Goal: Task Accomplishment & Management: Manage account settings

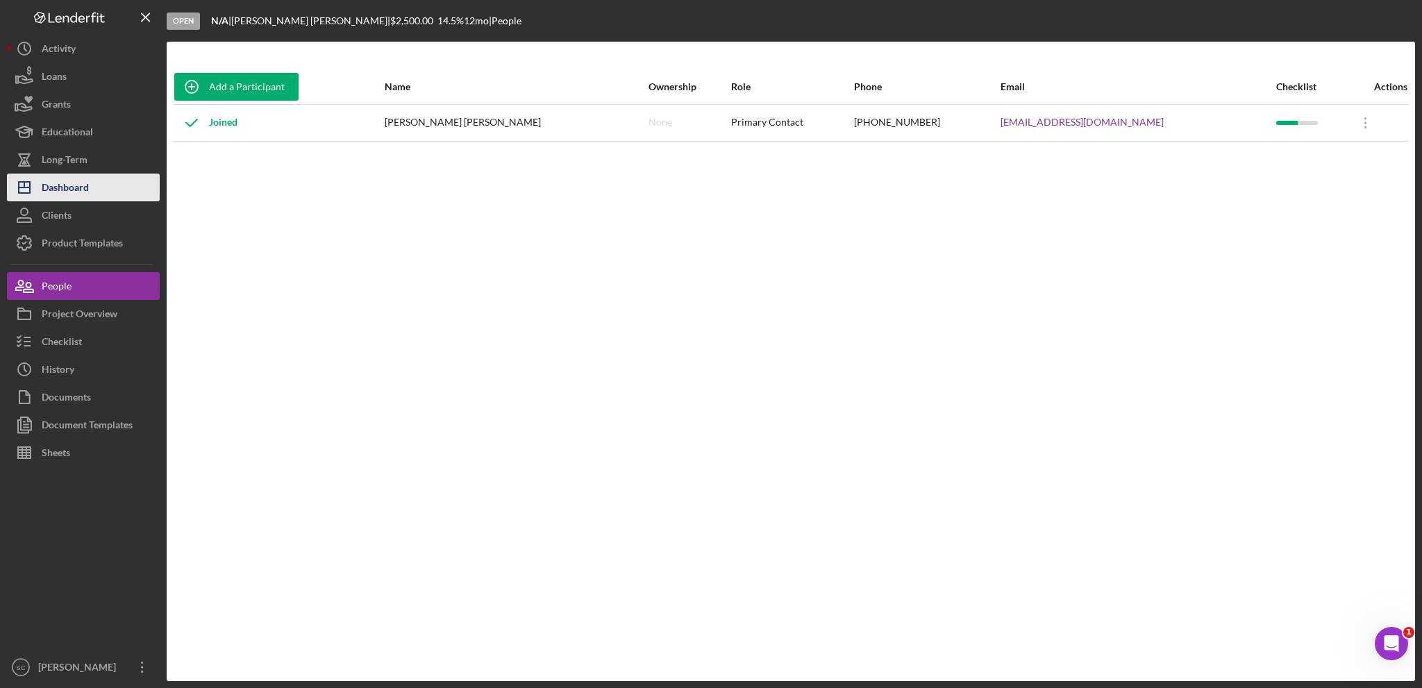
click at [86, 195] on div "Dashboard" at bounding box center [65, 189] width 47 height 31
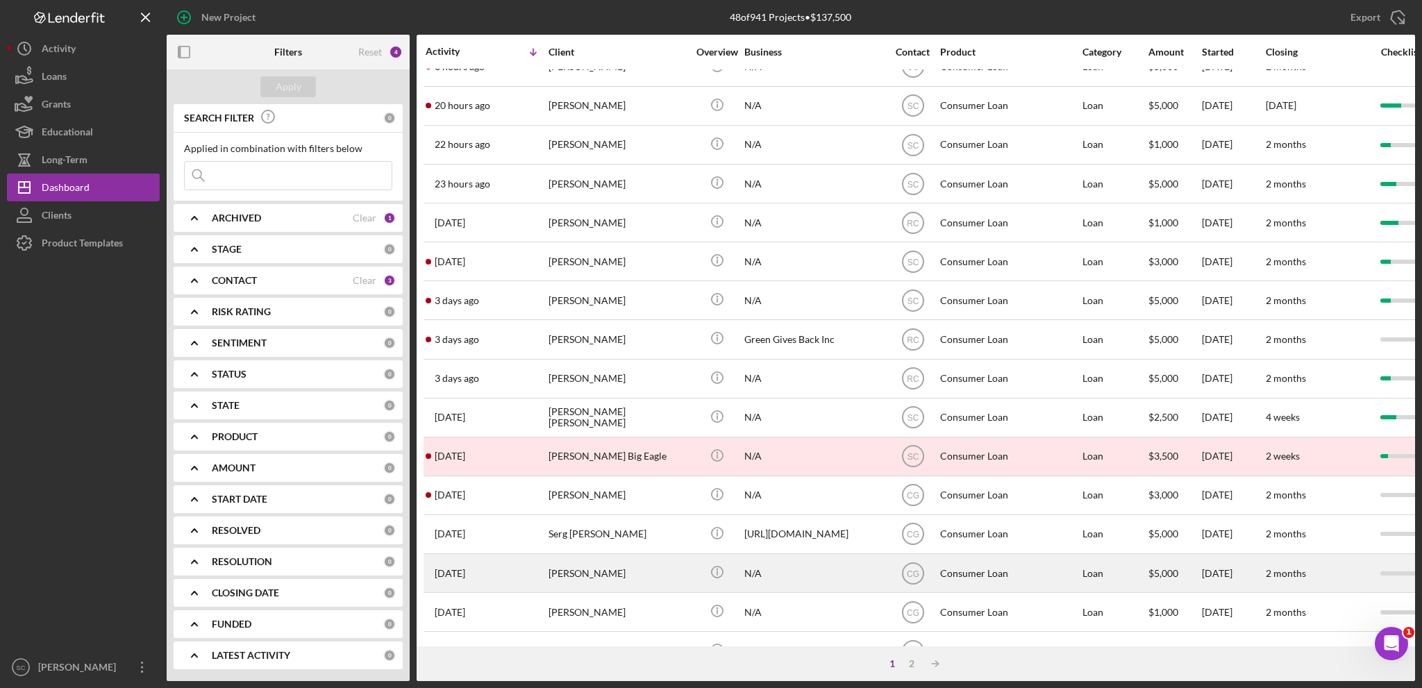
scroll to position [208, 0]
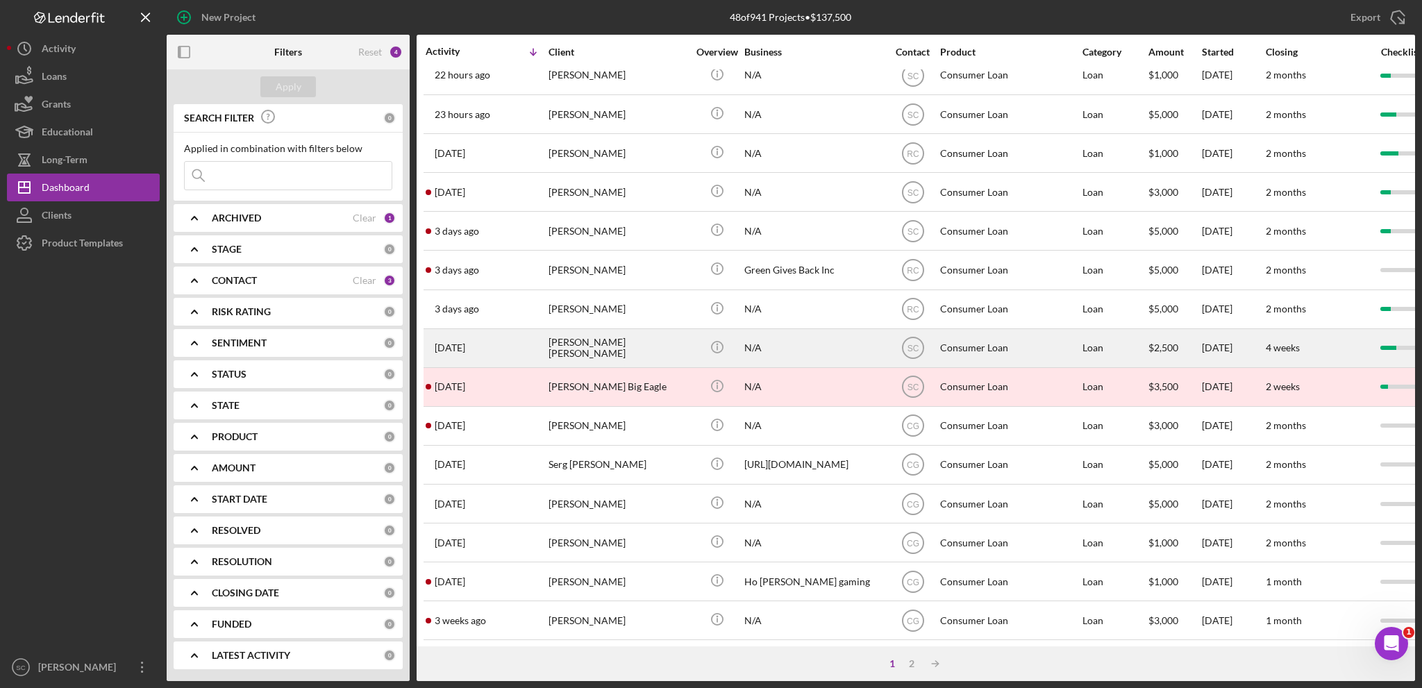
click at [608, 346] on div "[PERSON_NAME] [PERSON_NAME]" at bounding box center [618, 348] width 139 height 37
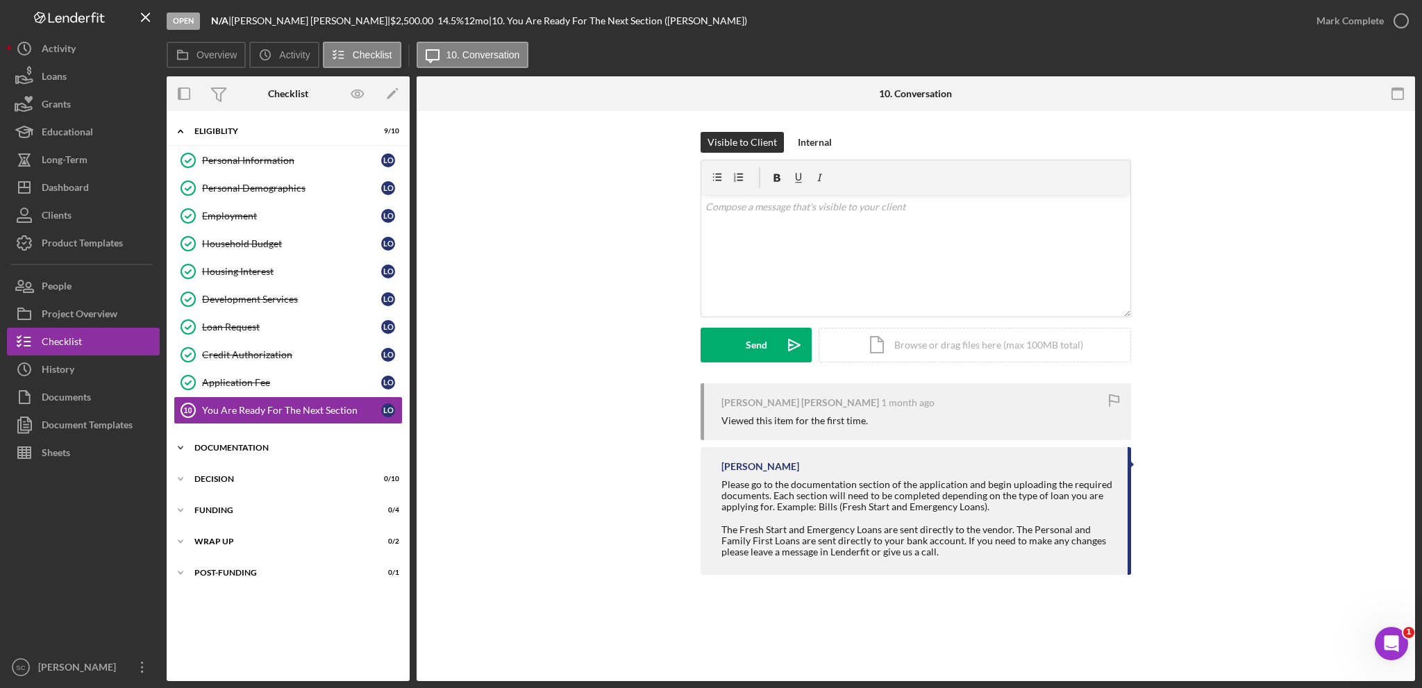
click at [183, 133] on polyline at bounding box center [180, 131] width 4 height 3
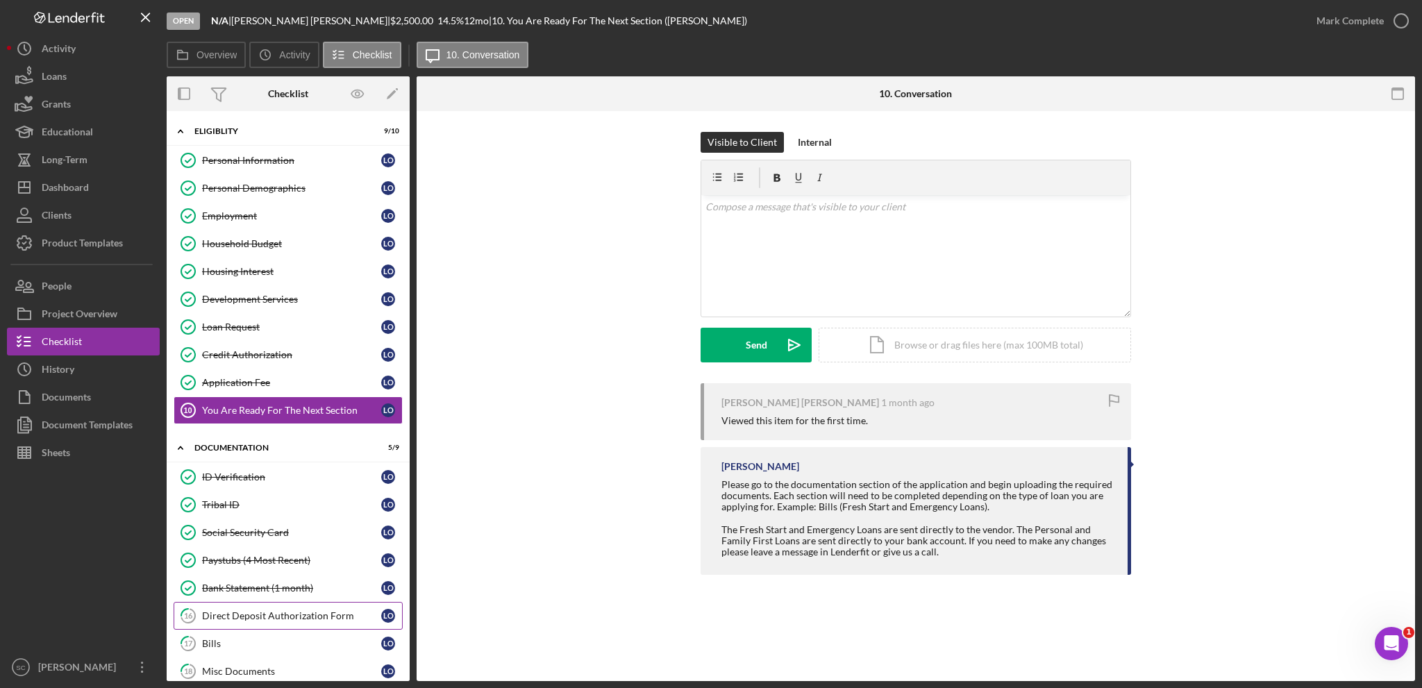
scroll to position [165, 0]
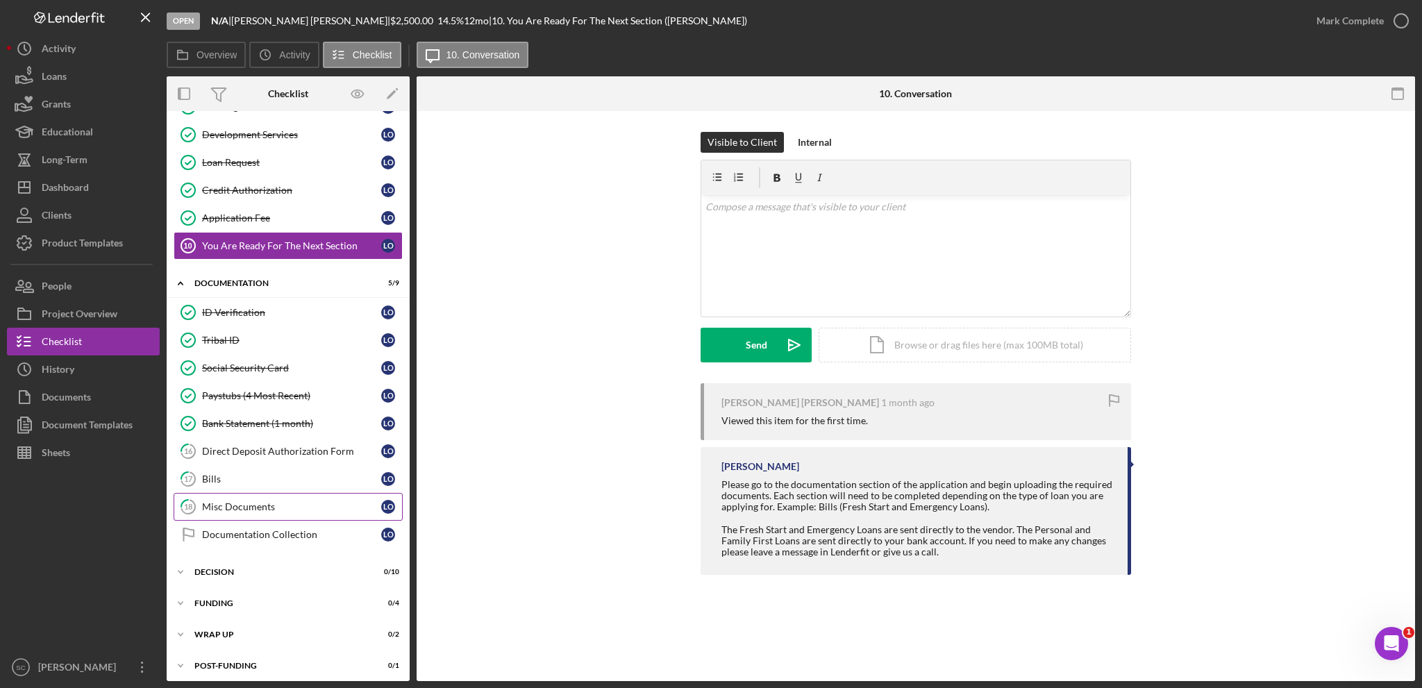
click at [249, 501] on div "Misc Documents" at bounding box center [291, 506] width 179 height 11
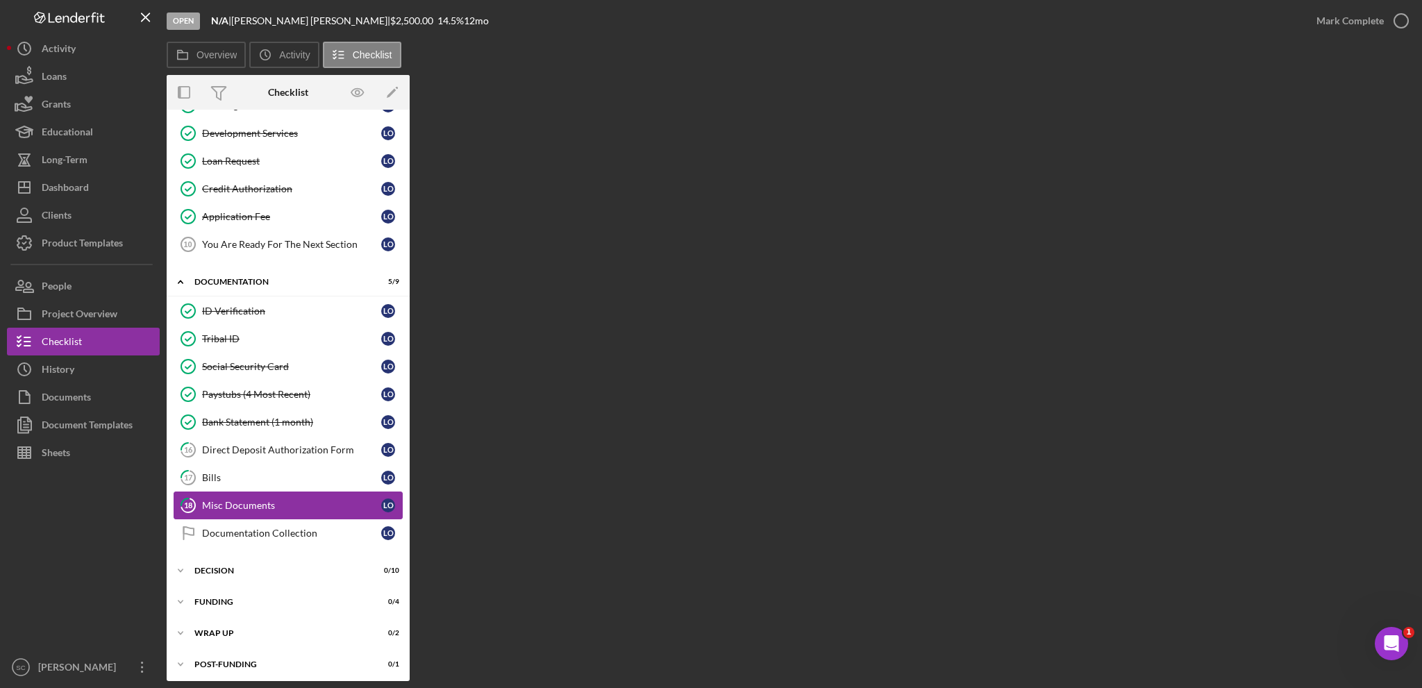
scroll to position [165, 0]
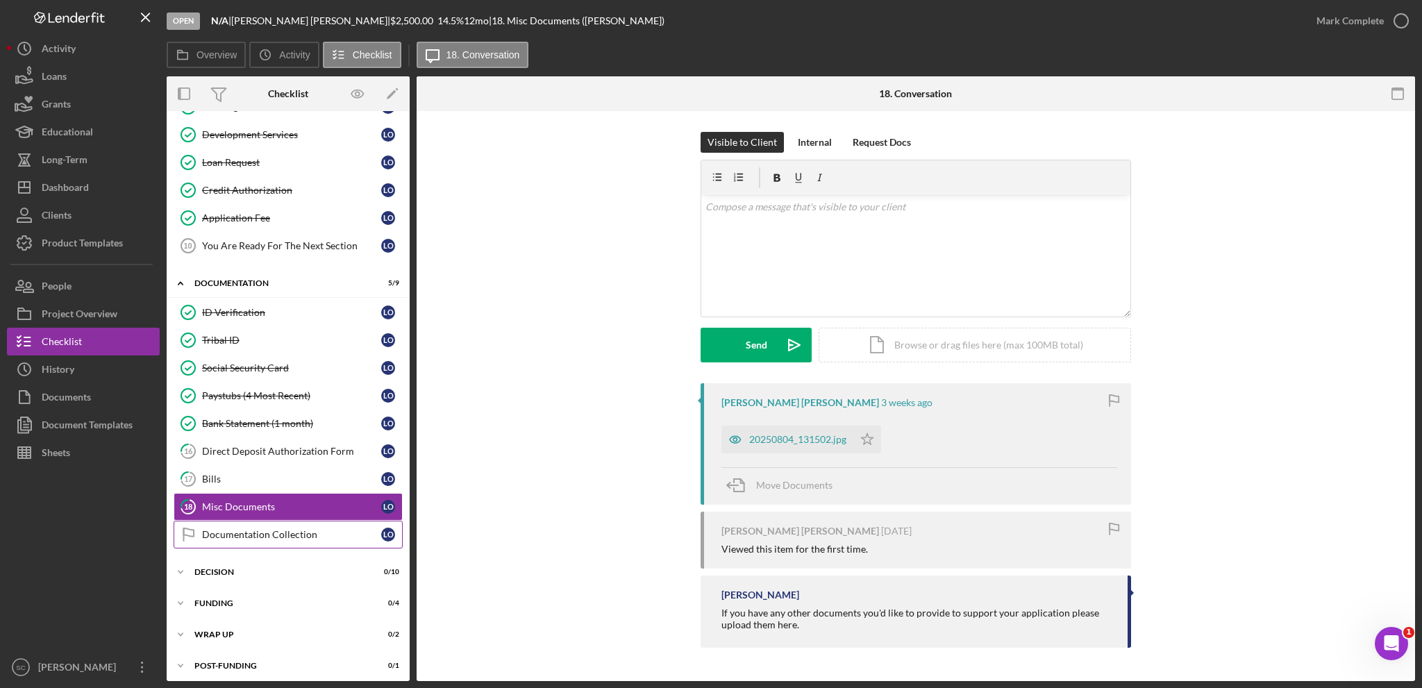
click at [250, 529] on div "Documentation Collection" at bounding box center [291, 534] width 179 height 11
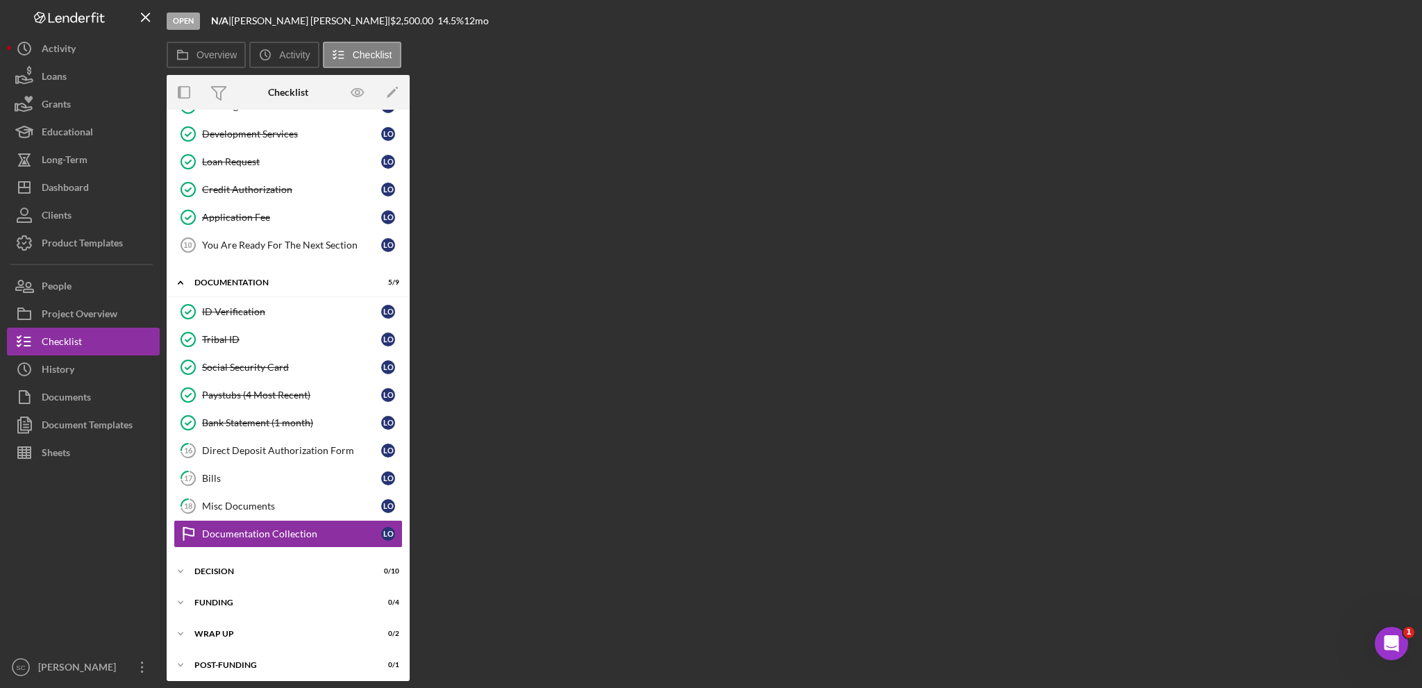
scroll to position [165, 0]
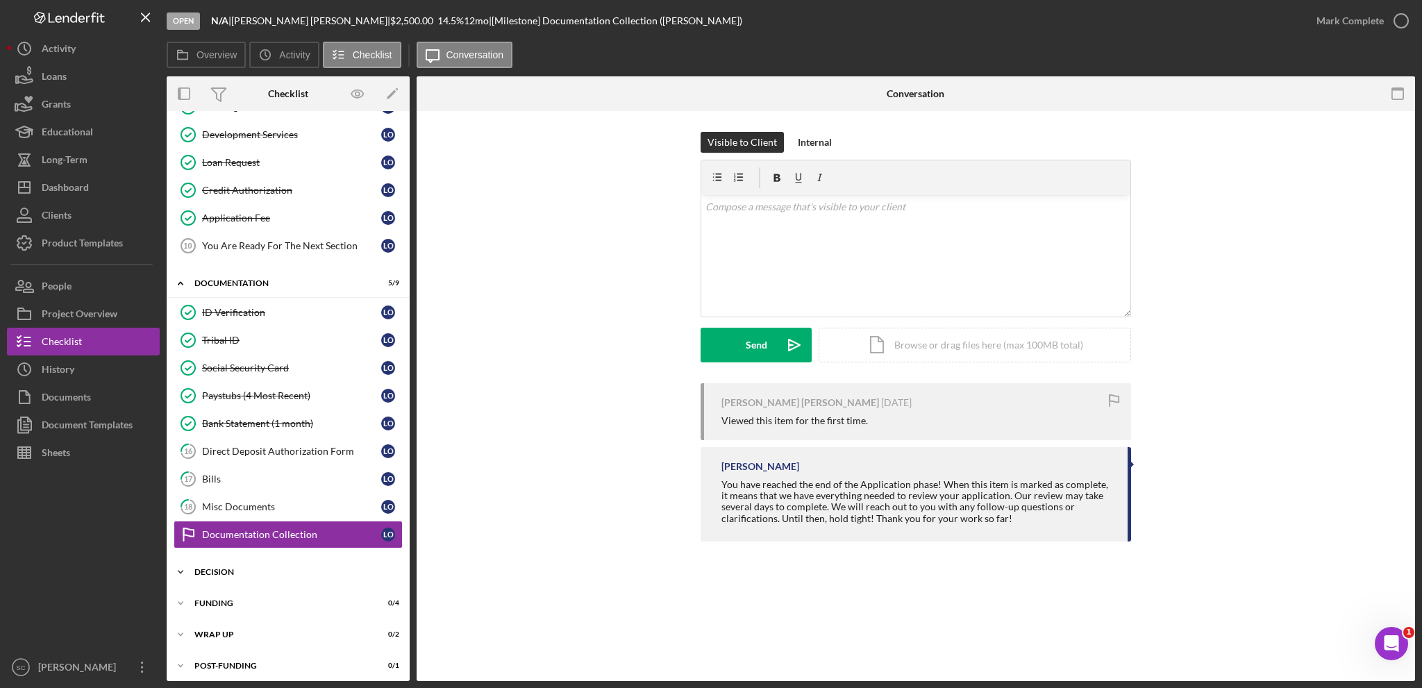
click at [180, 565] on icon "Icon/Expander" at bounding box center [181, 572] width 28 height 28
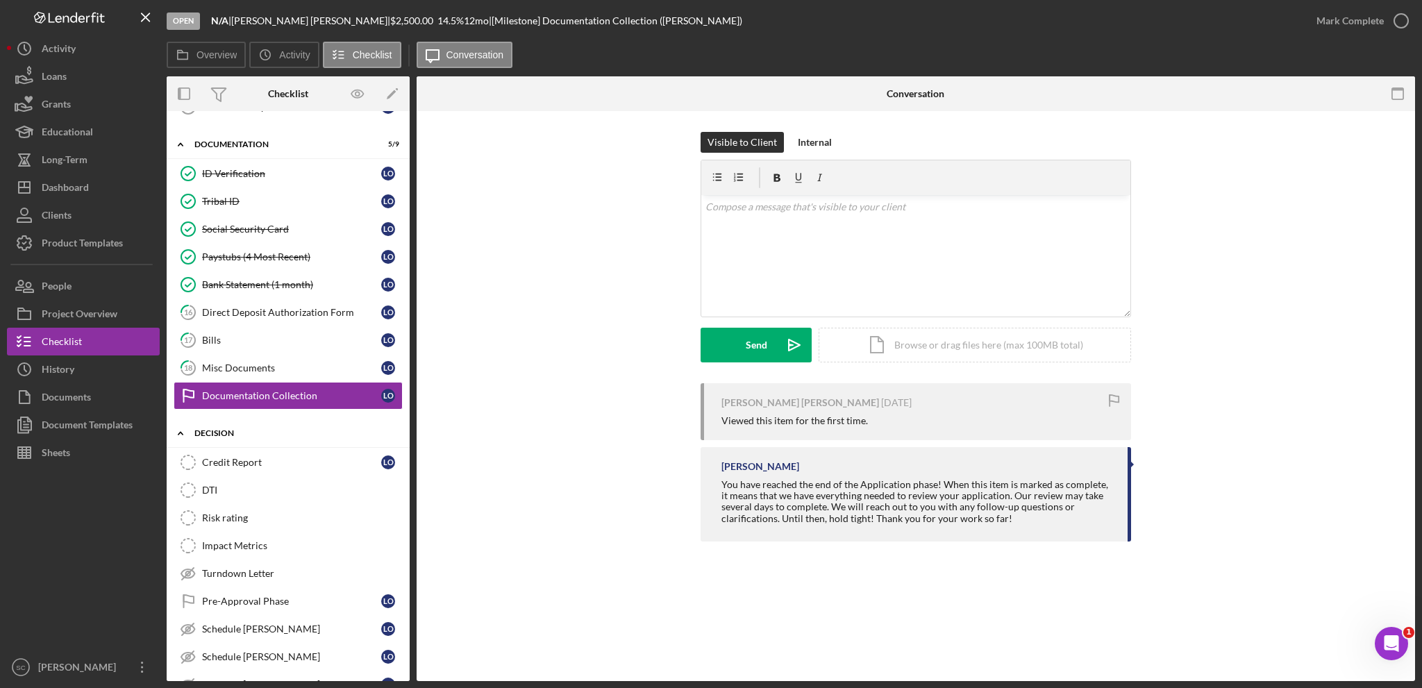
scroll to position [373, 0]
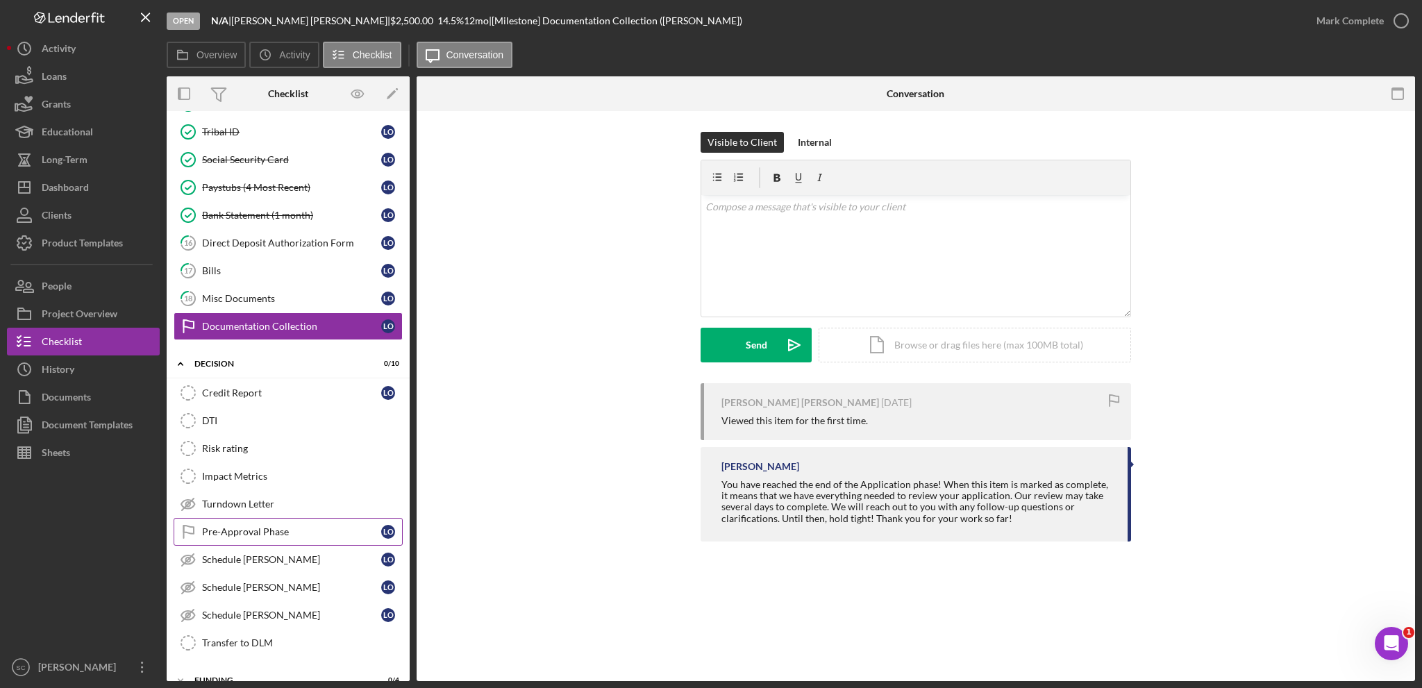
click at [249, 518] on link "Pre-Approval Phase Pre-Approval Phase L O" at bounding box center [288, 532] width 229 height 28
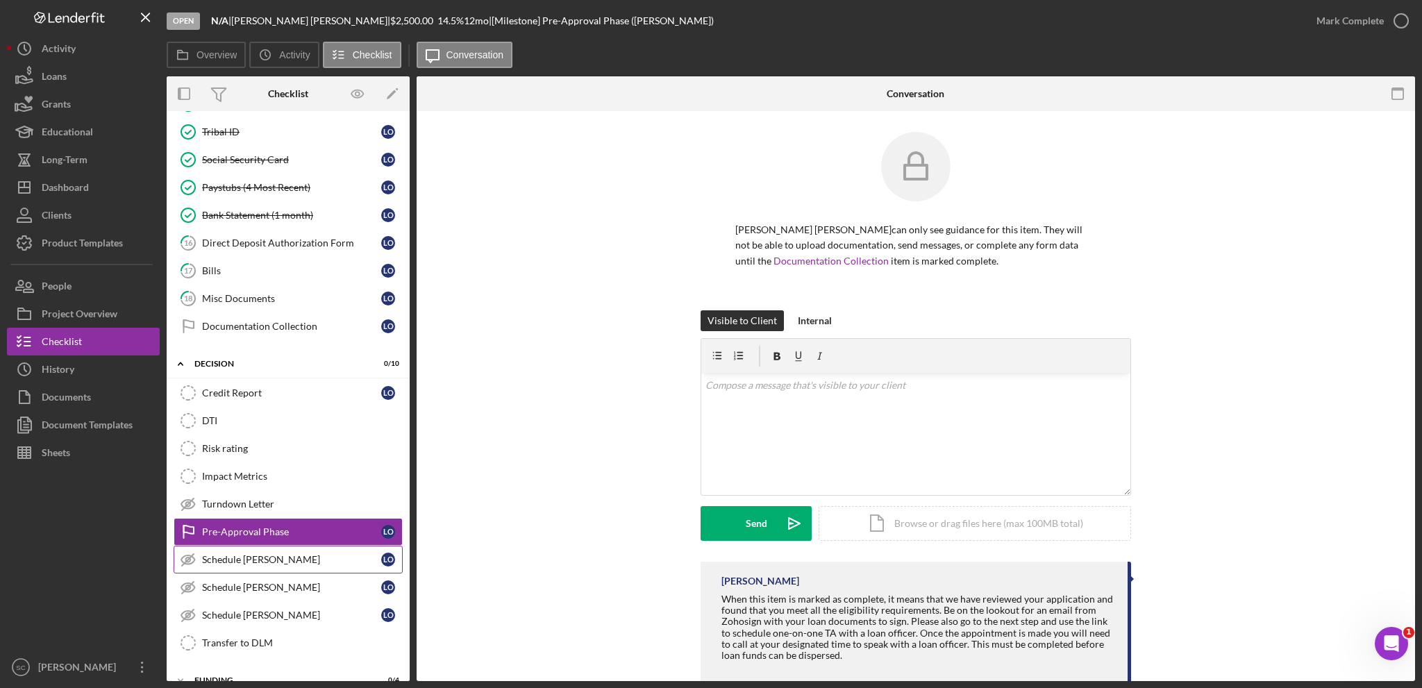
click at [229, 554] on div "Schedule [PERSON_NAME]" at bounding box center [291, 559] width 179 height 11
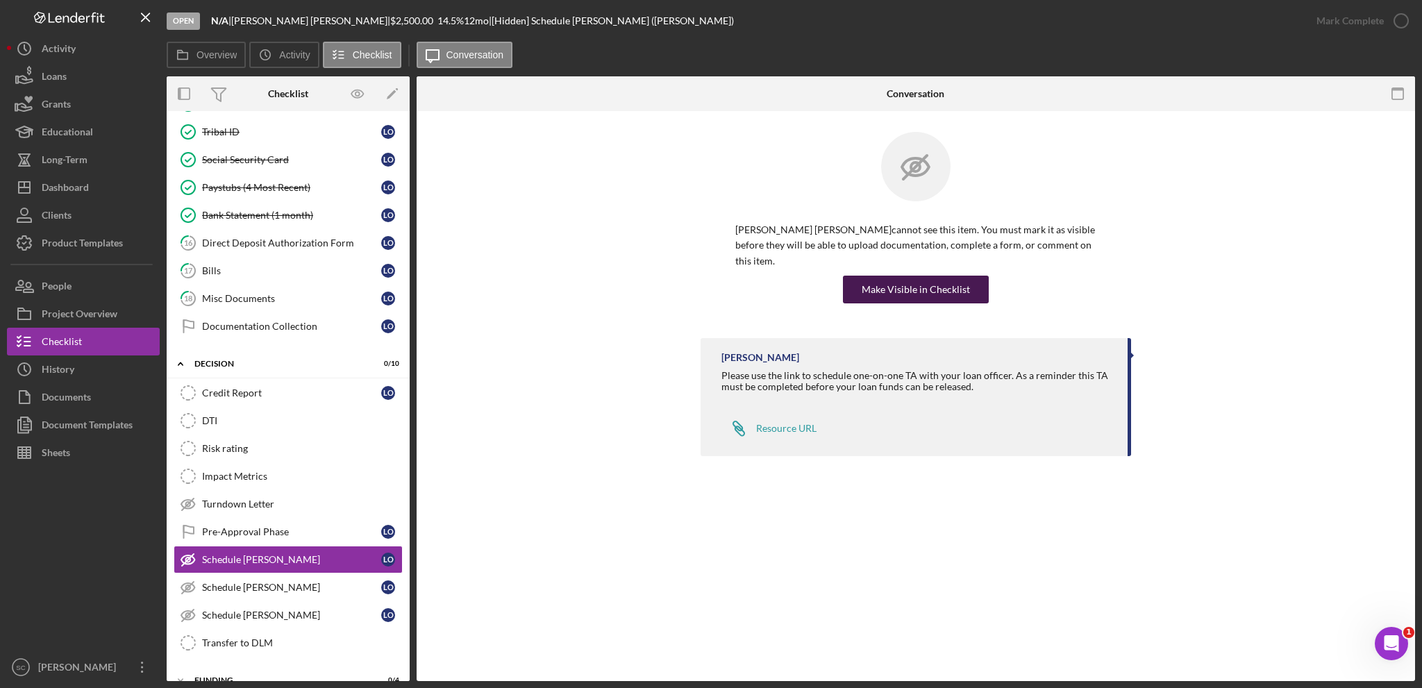
click at [902, 276] on div "Make Visible in Checklist" at bounding box center [916, 290] width 108 height 28
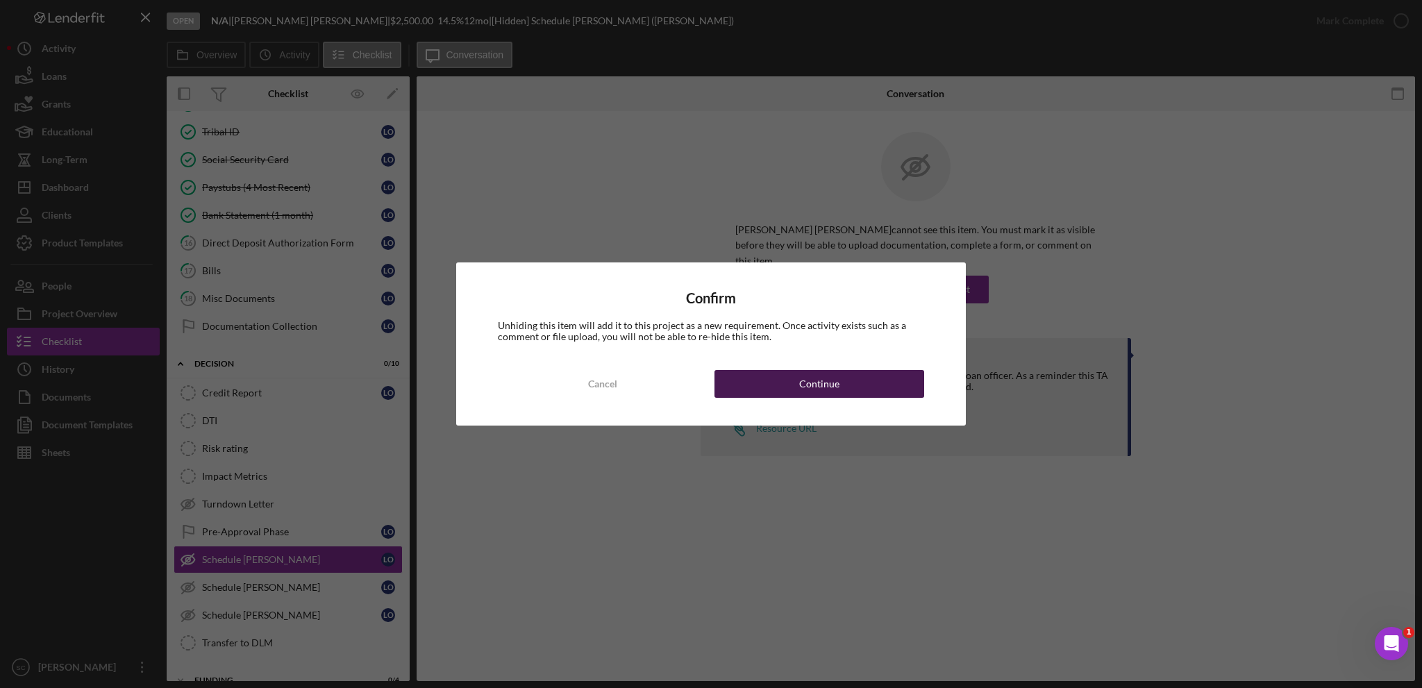
click at [764, 386] on button "Continue" at bounding box center [820, 384] width 210 height 28
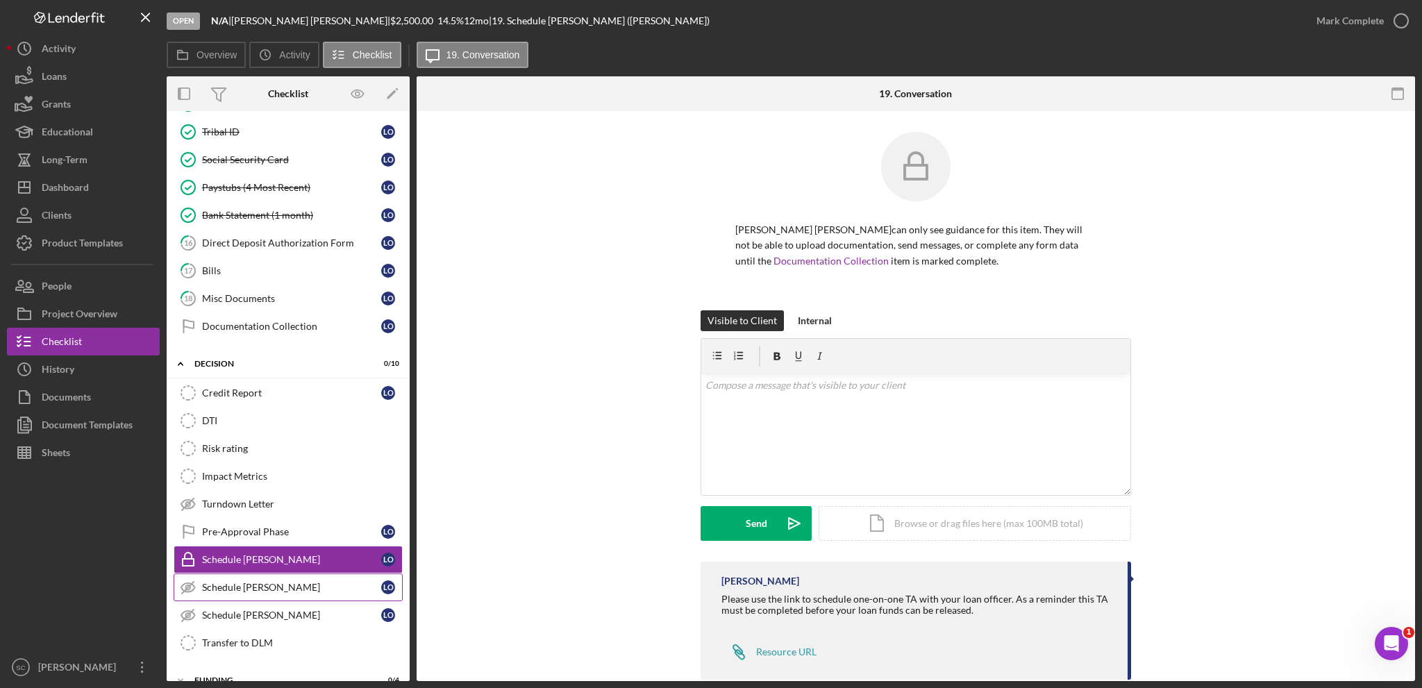
click at [290, 582] on div "Schedule [PERSON_NAME]" at bounding box center [291, 587] width 179 height 11
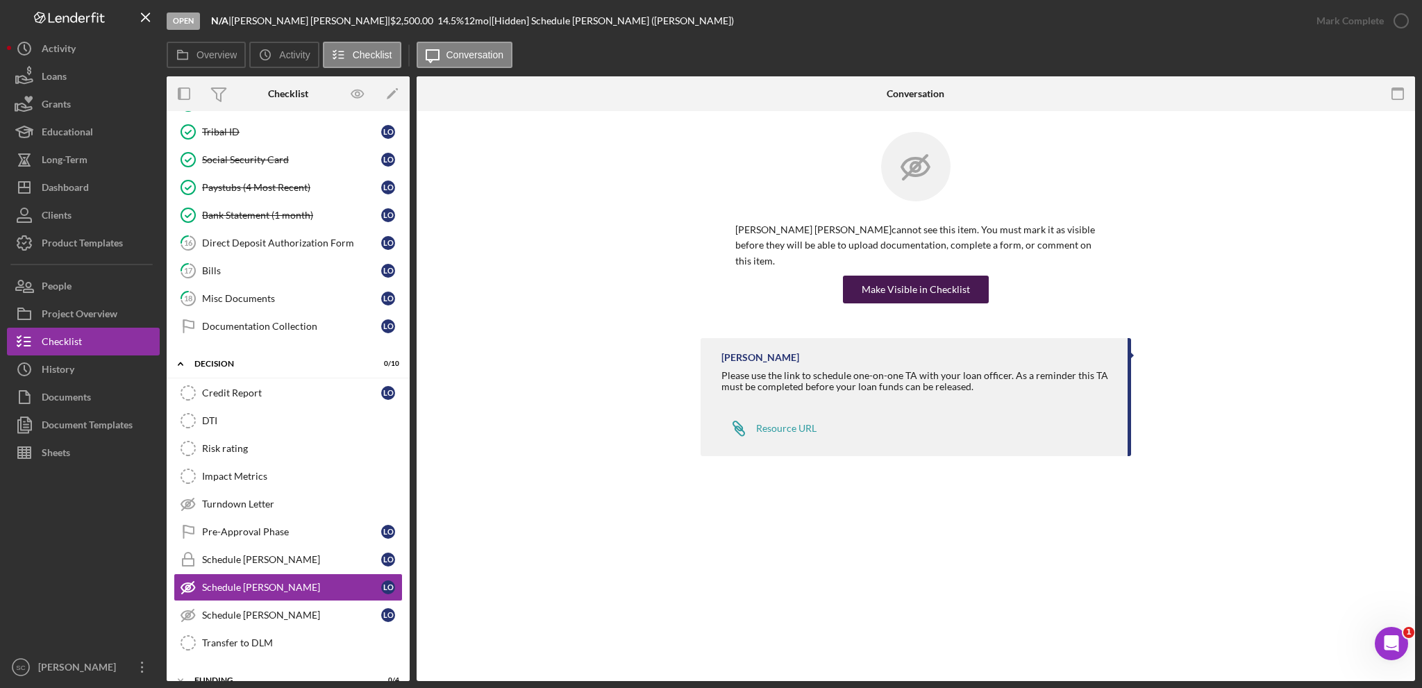
click at [897, 277] on div "Make Visible in Checklist" at bounding box center [916, 290] width 108 height 28
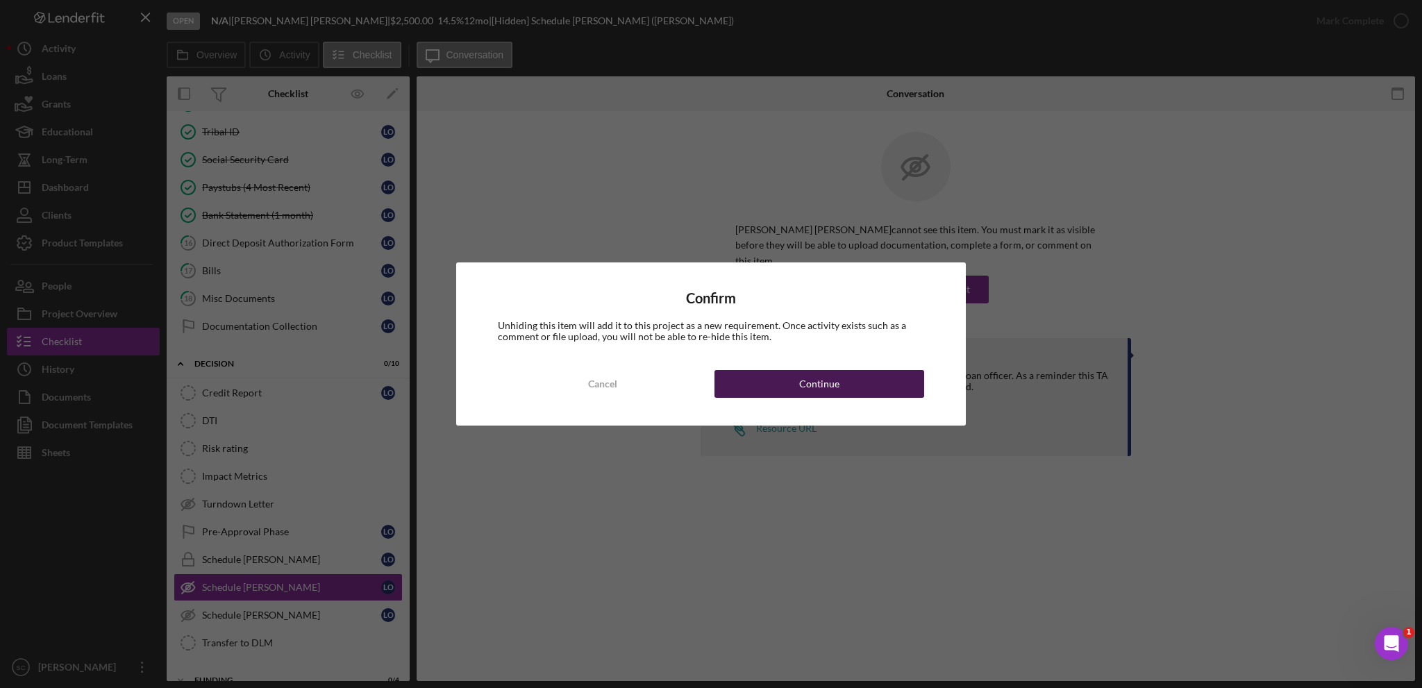
click at [806, 397] on div "Continue" at bounding box center [819, 384] width 40 height 28
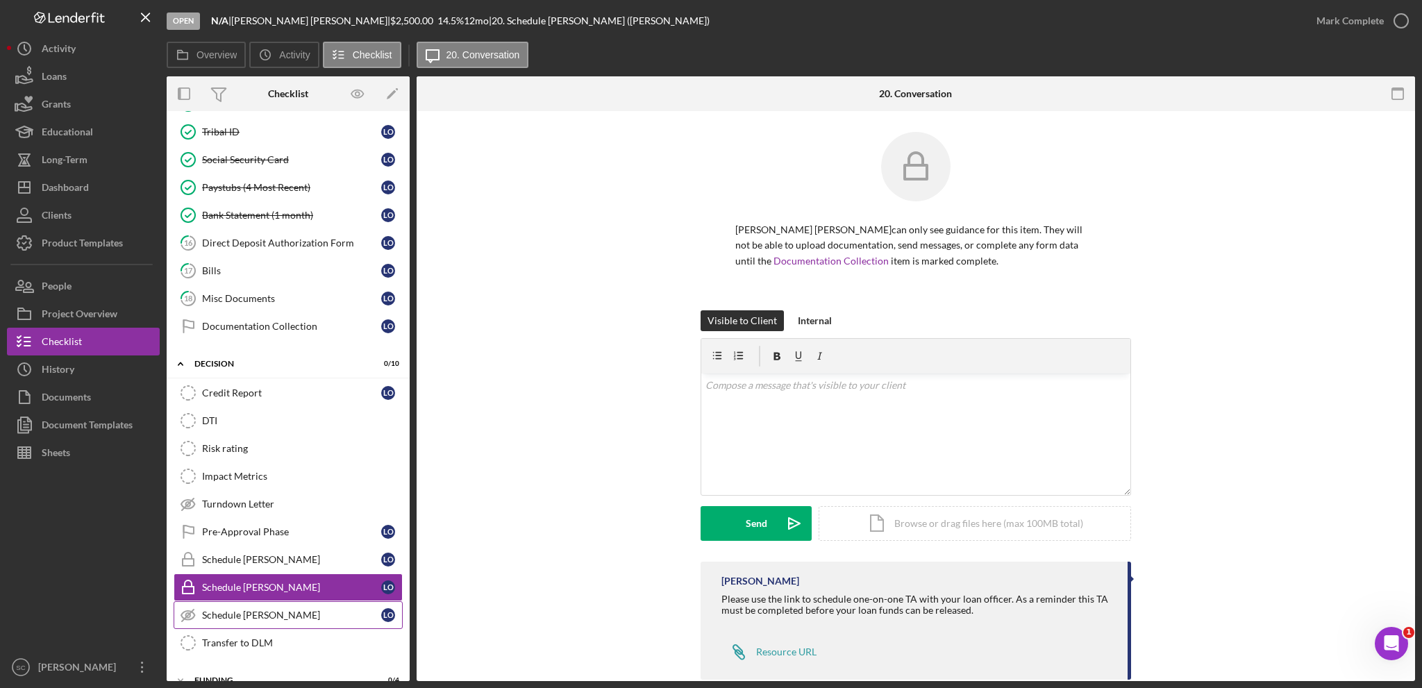
click at [308, 610] on div "Schedule [PERSON_NAME]" at bounding box center [291, 615] width 179 height 11
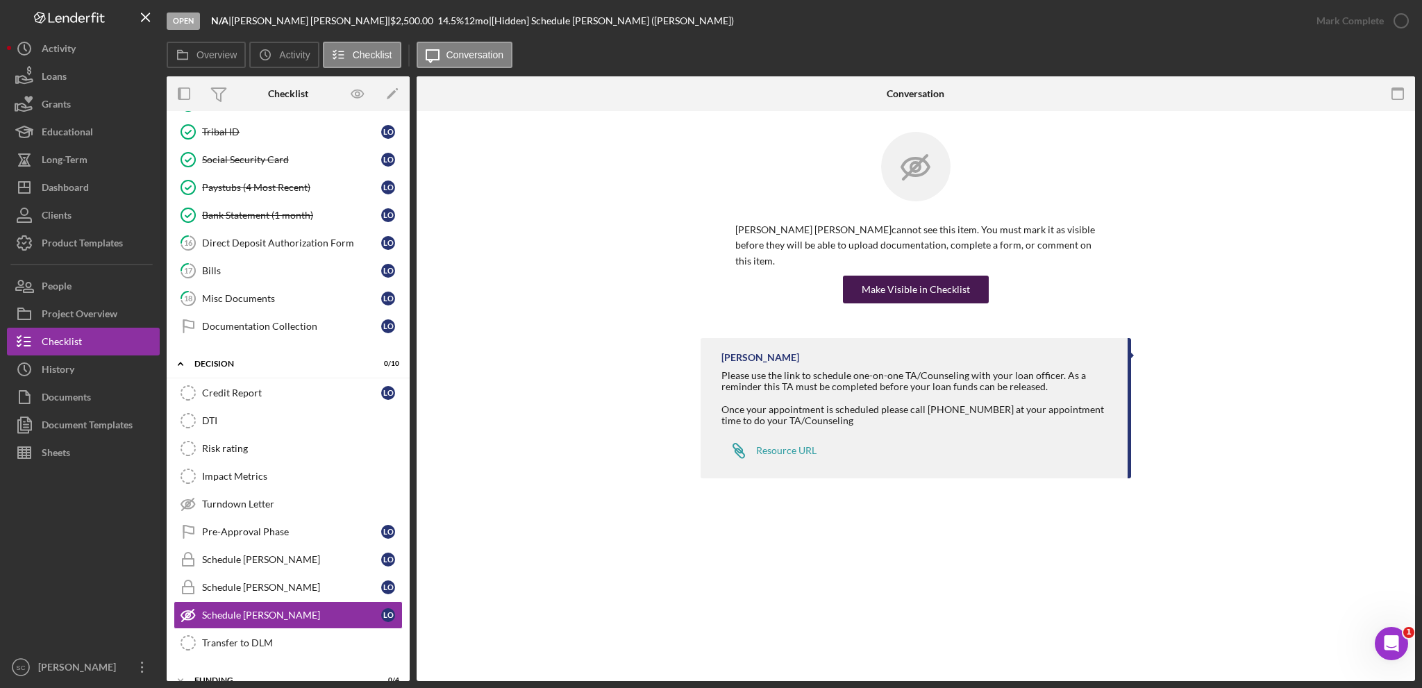
click at [925, 278] on div "Make Visible in Checklist" at bounding box center [916, 290] width 108 height 28
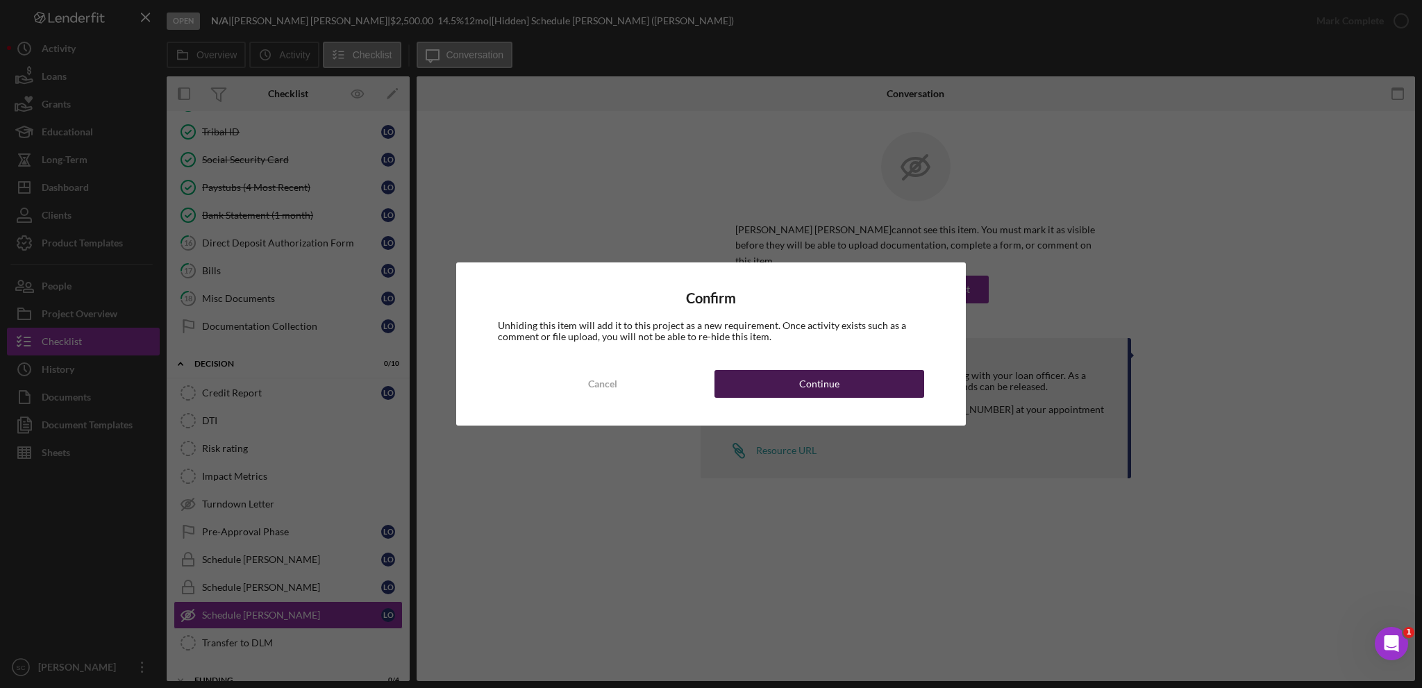
click at [742, 383] on button "Continue" at bounding box center [820, 384] width 210 height 28
